Goal: Register for event/course

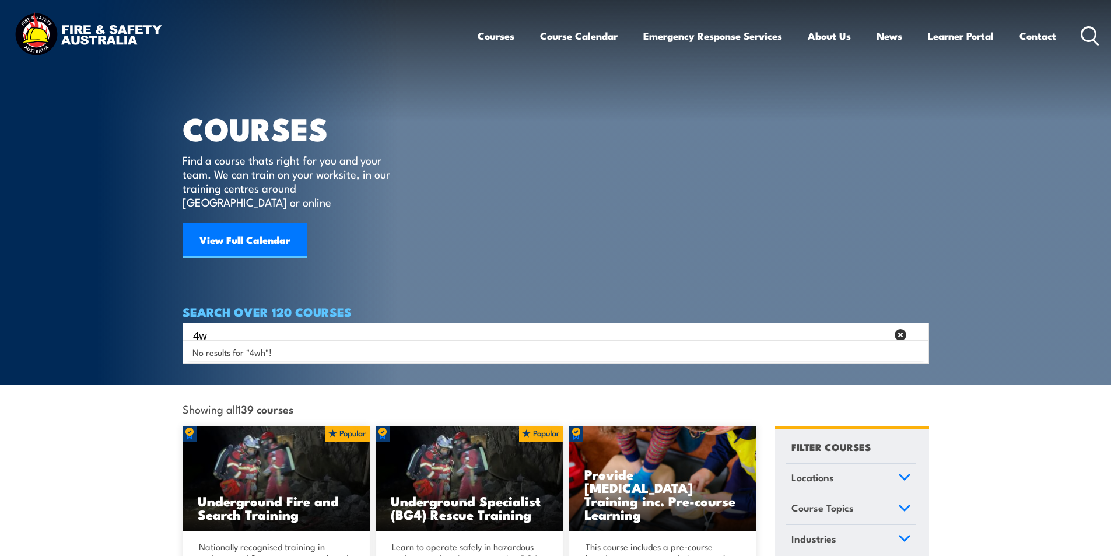
type input "4"
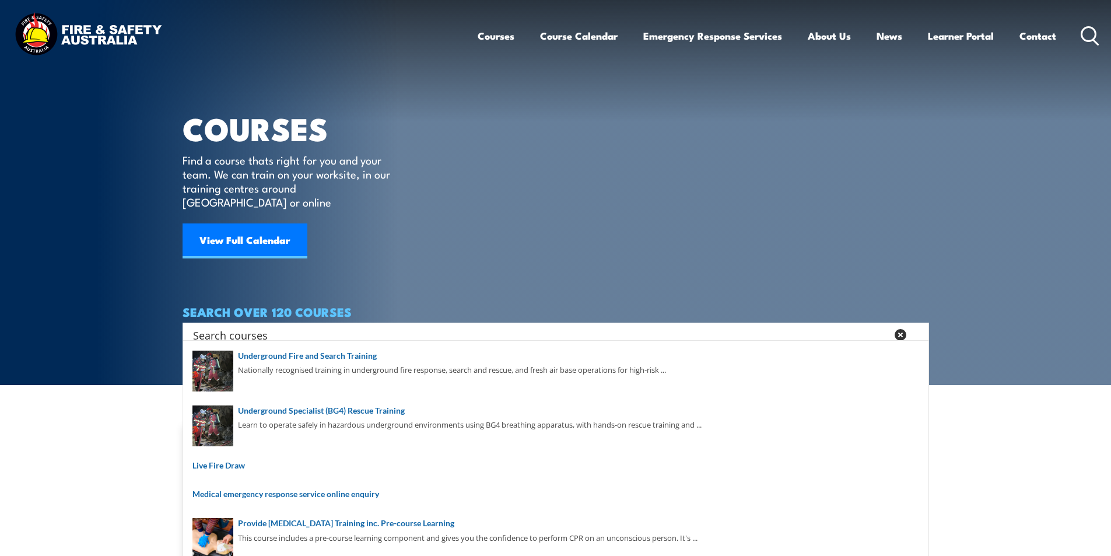
click at [218, 326] on input "Search input" at bounding box center [540, 334] width 694 height 17
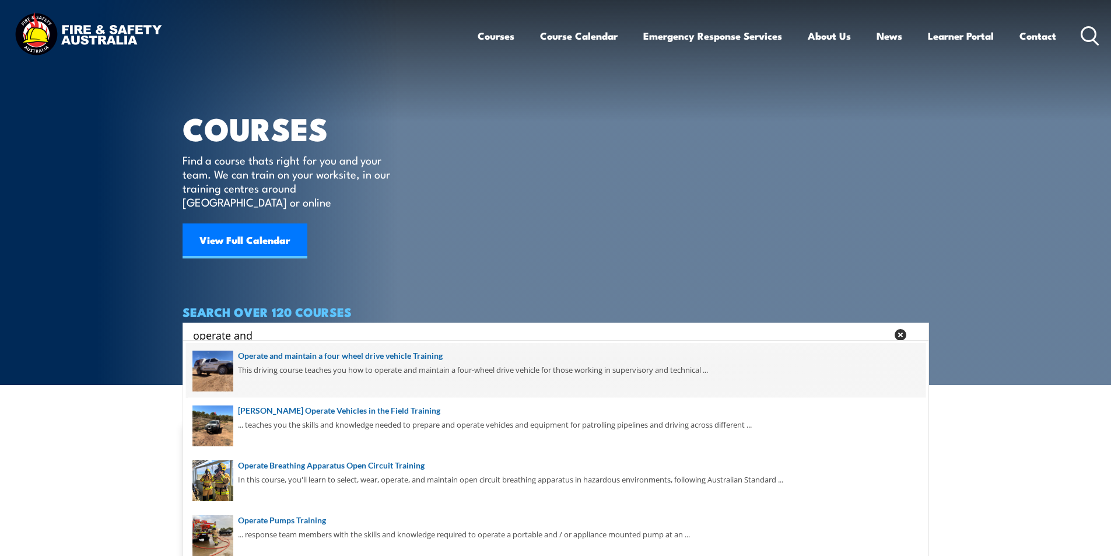
type input "operate and"
click at [425, 357] on span at bounding box center [555, 370] width 739 height 55
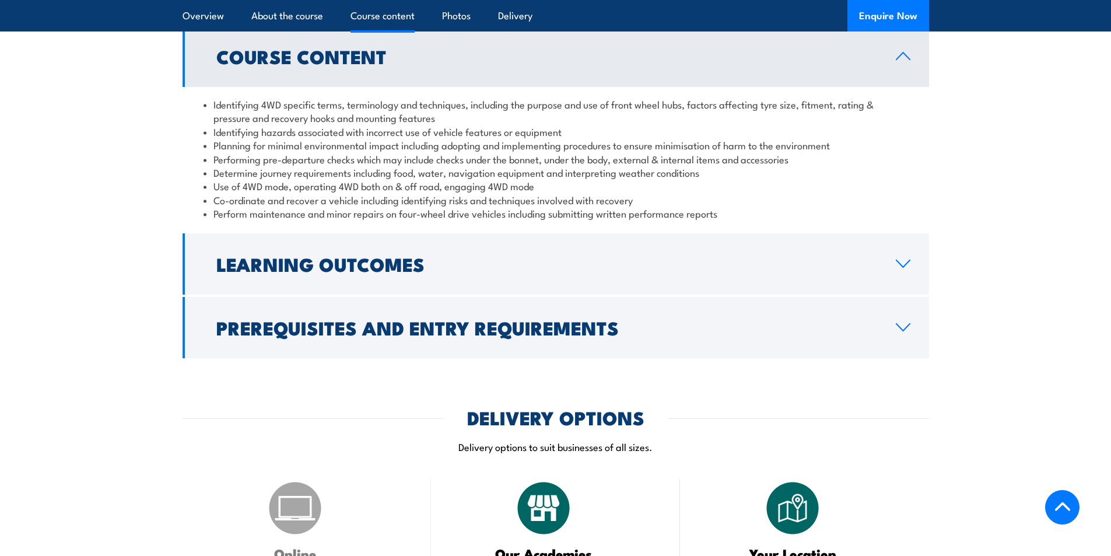
scroll to position [1400, 0]
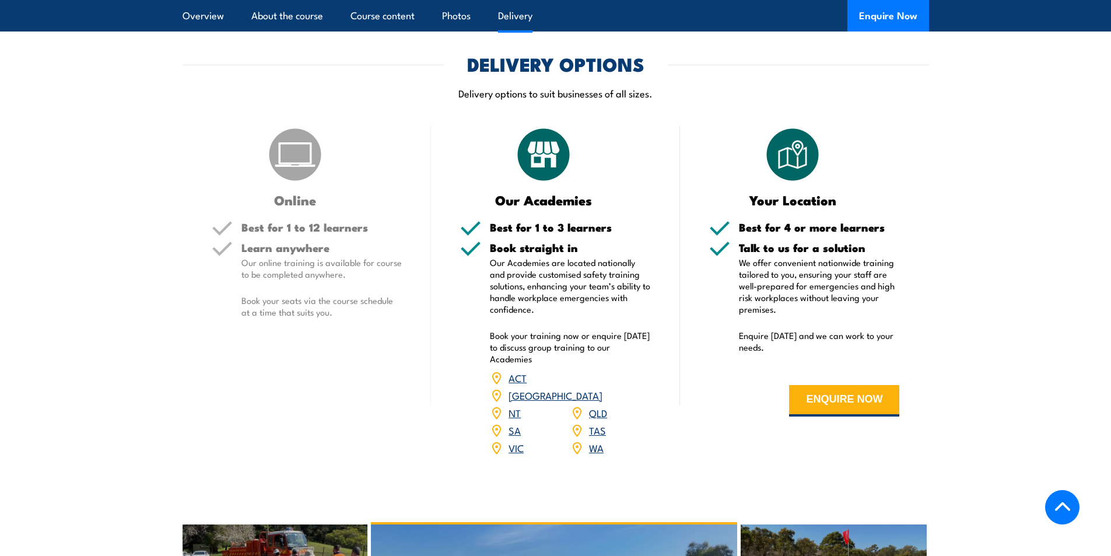
click at [595, 405] on link "QLD" at bounding box center [598, 412] width 18 height 14
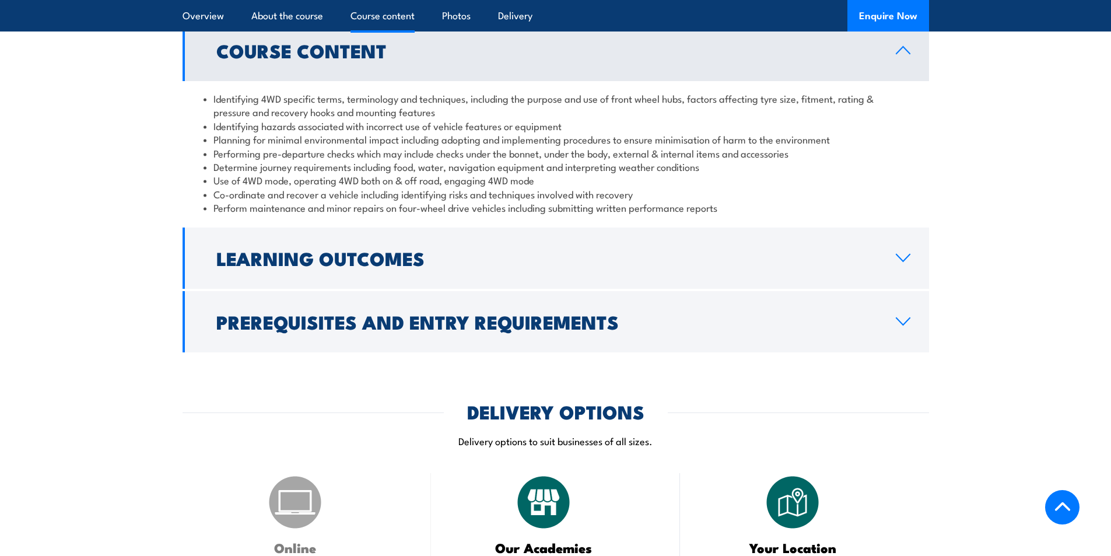
scroll to position [1400, 0]
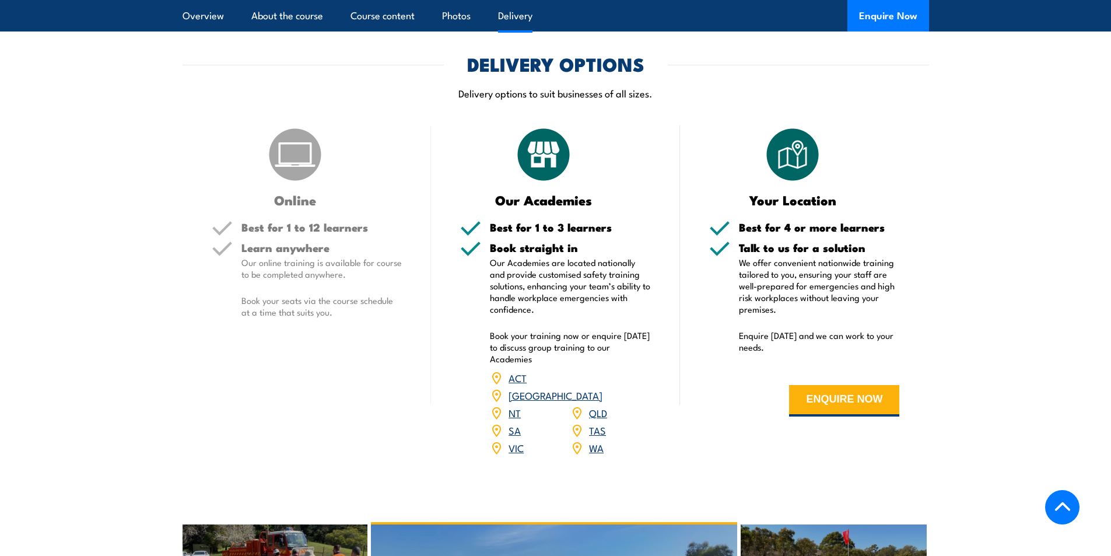
click at [597, 405] on link "QLD" at bounding box center [598, 412] width 18 height 14
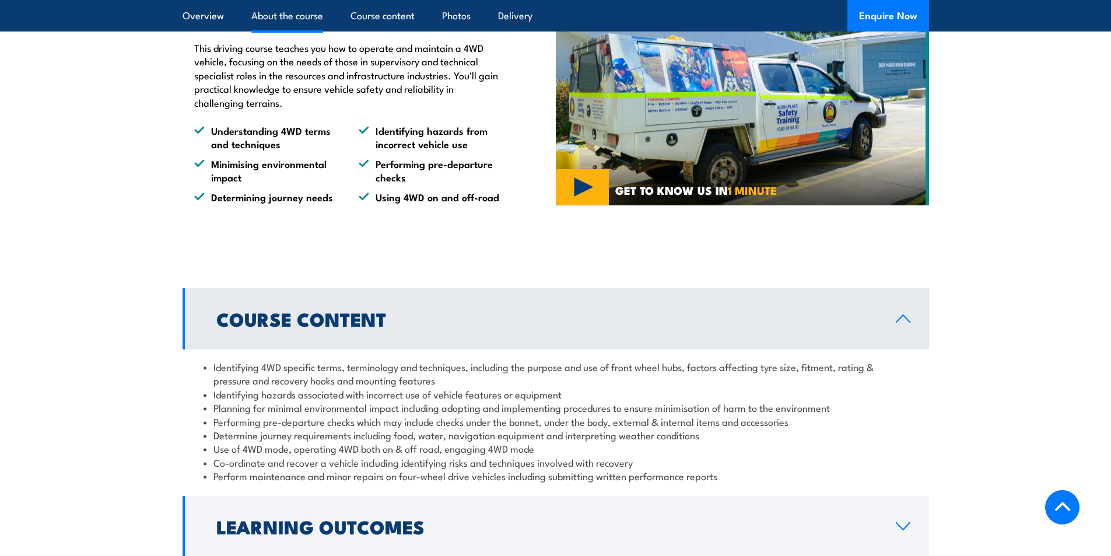
scroll to position [933, 0]
